Goal: Check status: Verify the current state of an ongoing process or item

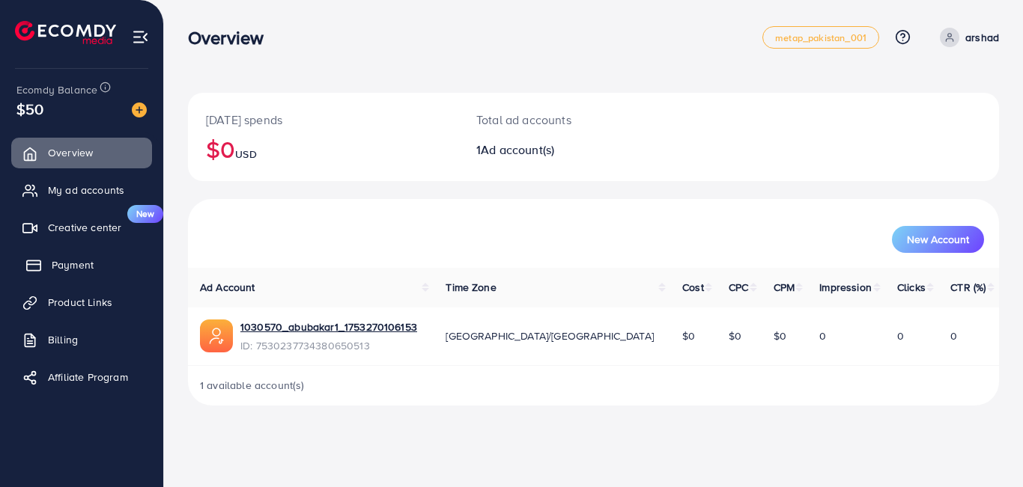
click at [84, 267] on span "Payment" at bounding box center [73, 265] width 42 height 15
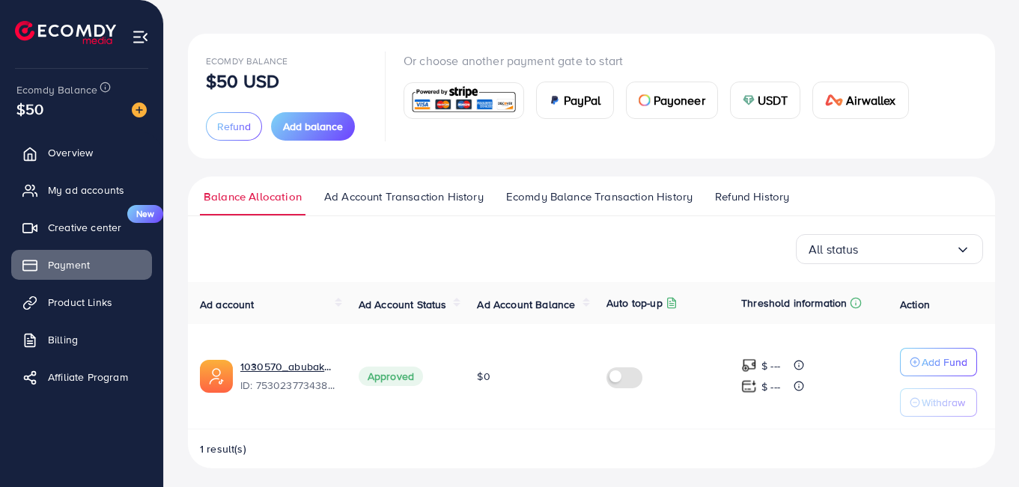
scroll to position [64, 0]
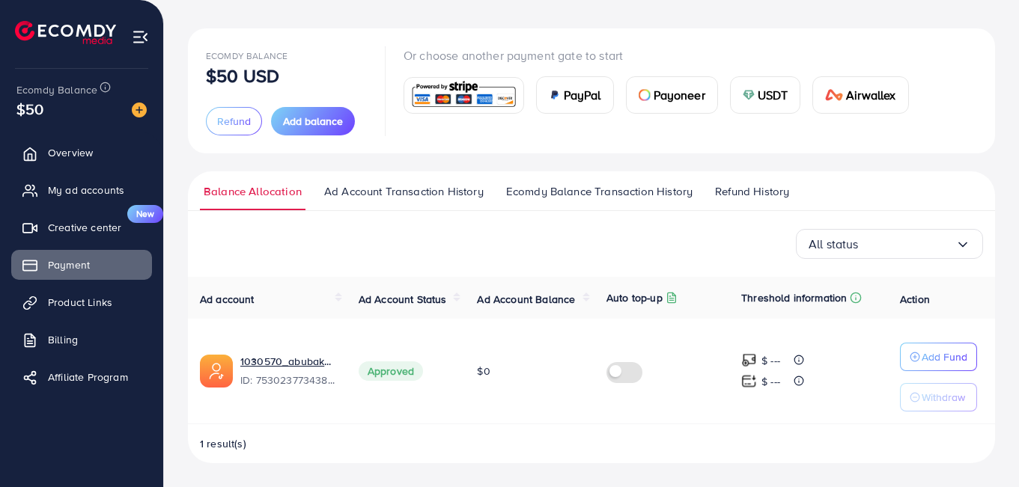
click at [609, 195] on span "Ecomdy Balance Transaction History" at bounding box center [599, 191] width 186 height 16
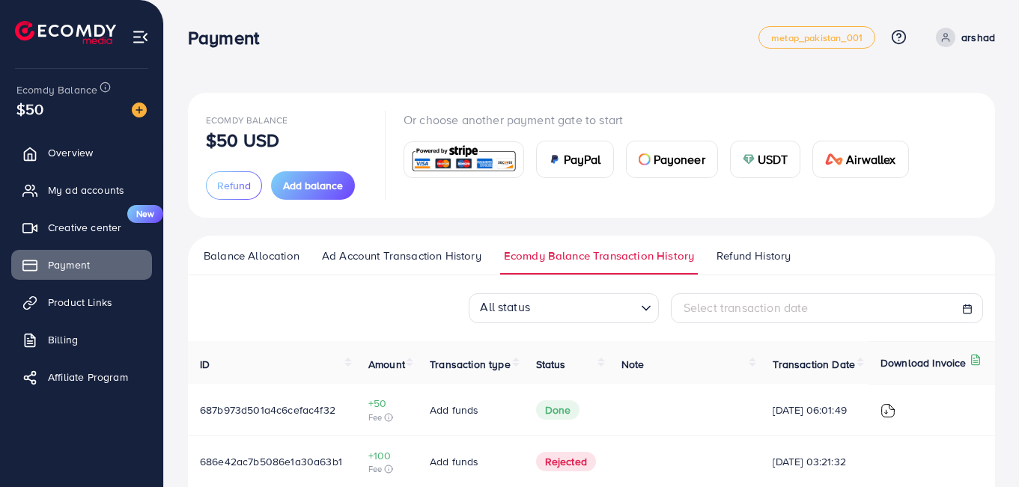
click at [727, 252] on span "Refund History" at bounding box center [753, 256] width 74 height 16
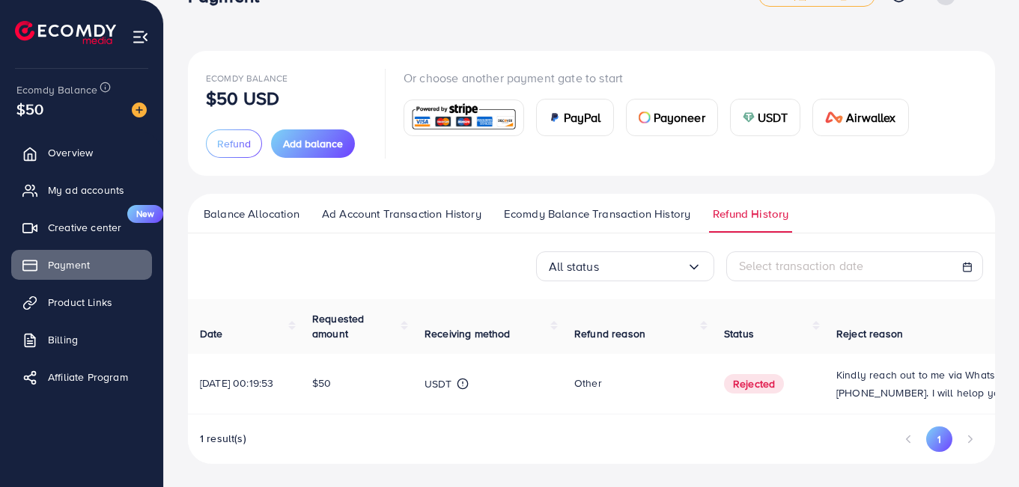
scroll to position [46, 0]
drag, startPoint x: 914, startPoint y: 346, endPoint x: 897, endPoint y: 347, distance: 17.2
click at [897, 347] on th "Reject reason" at bounding box center [936, 326] width 225 height 55
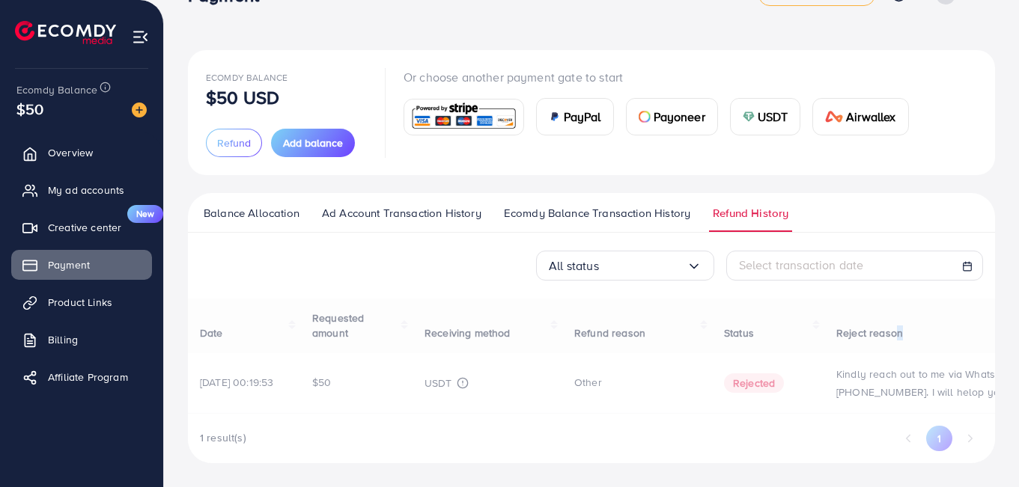
click at [948, 338] on div "Date Requested amount Receiving method Refund reason Status Reject reason [DATE…" at bounding box center [591, 381] width 807 height 165
